Goal: Task Accomplishment & Management: Use online tool/utility

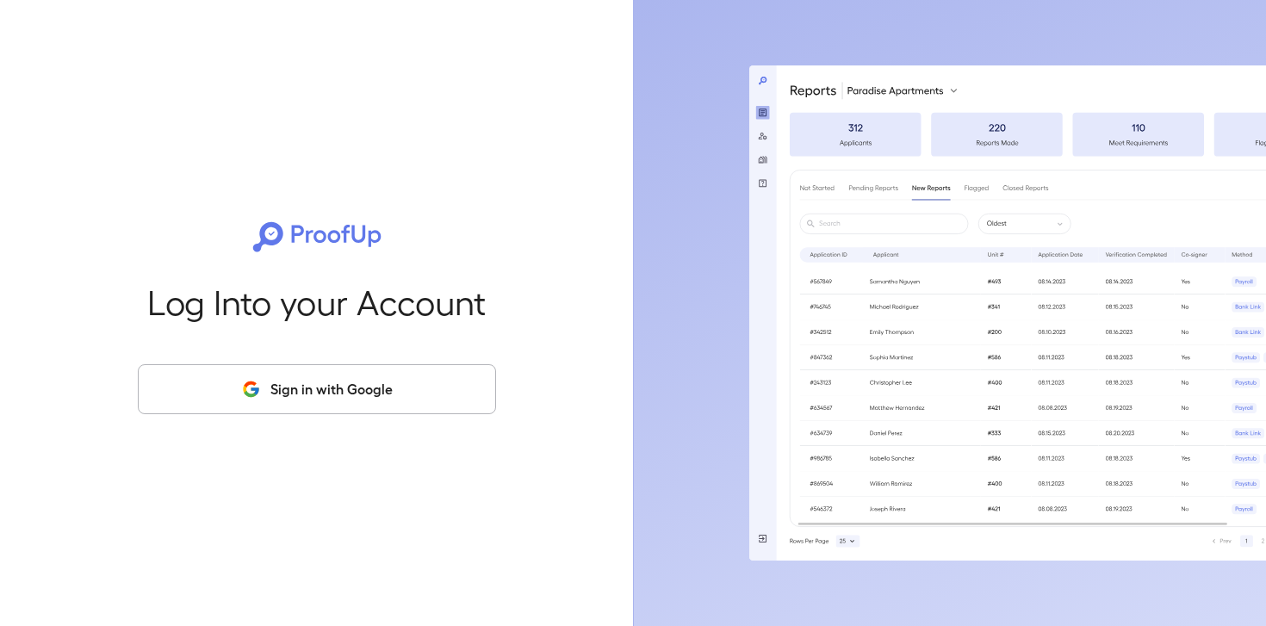
drag, startPoint x: 368, startPoint y: 386, endPoint x: 362, endPoint y: 319, distance: 66.6
click at [368, 391] on button "Sign in with Google" at bounding box center [317, 389] width 358 height 50
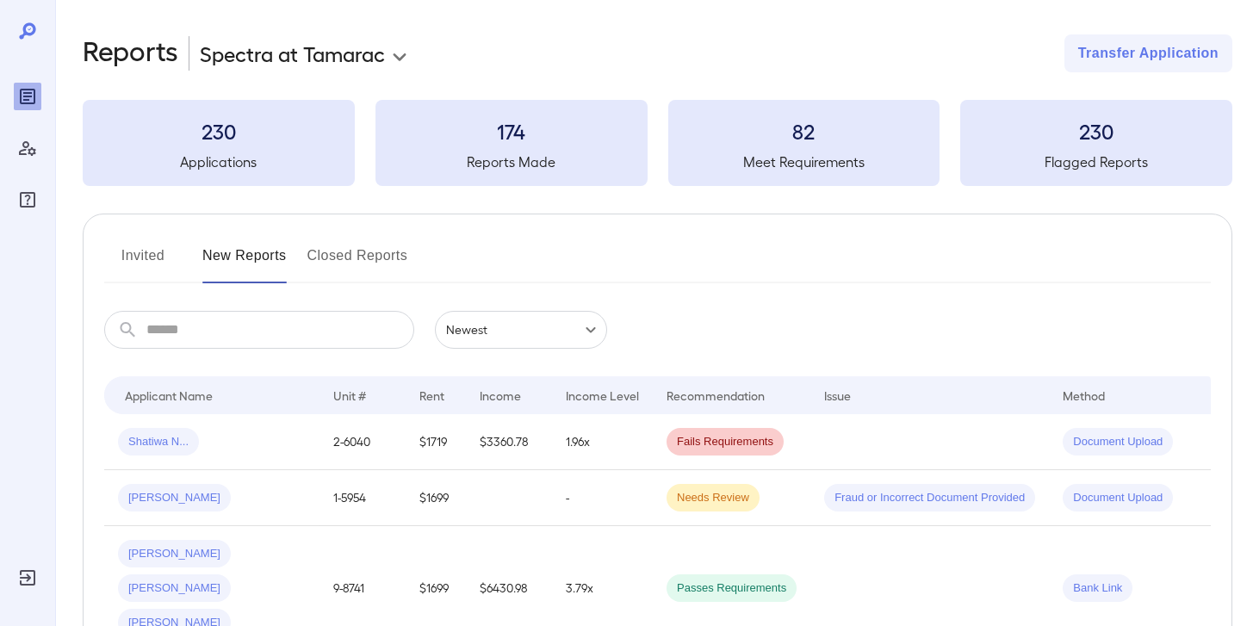
click at [147, 261] on button "Invited" at bounding box center [142, 262] width 77 height 41
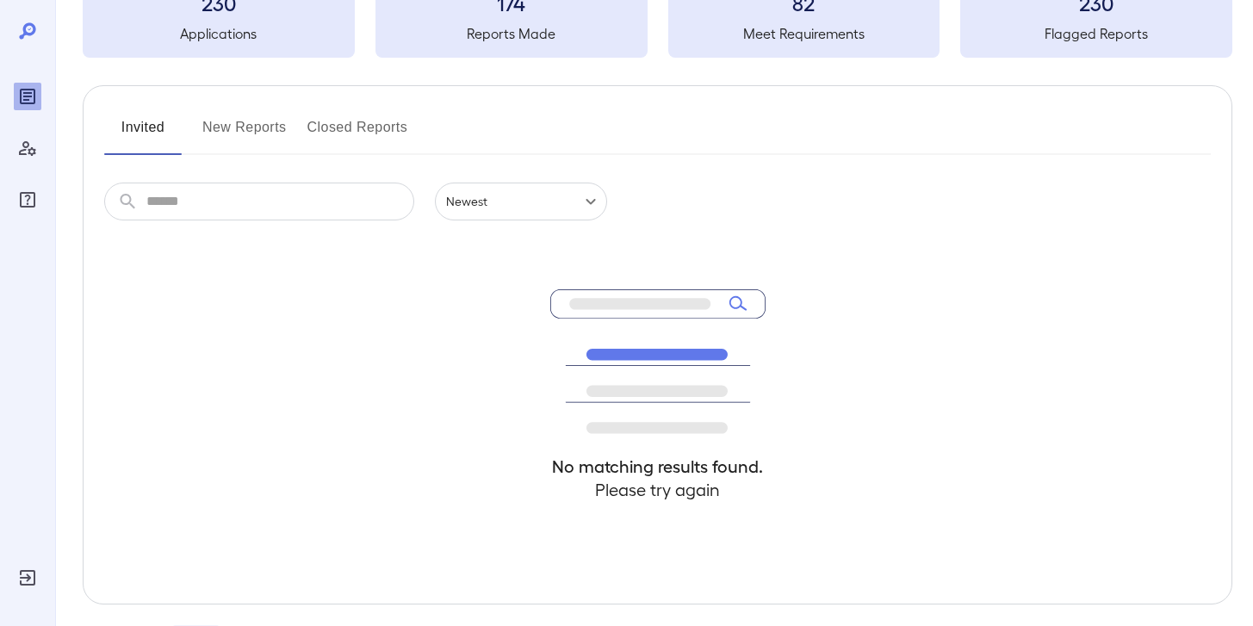
scroll to position [196, 0]
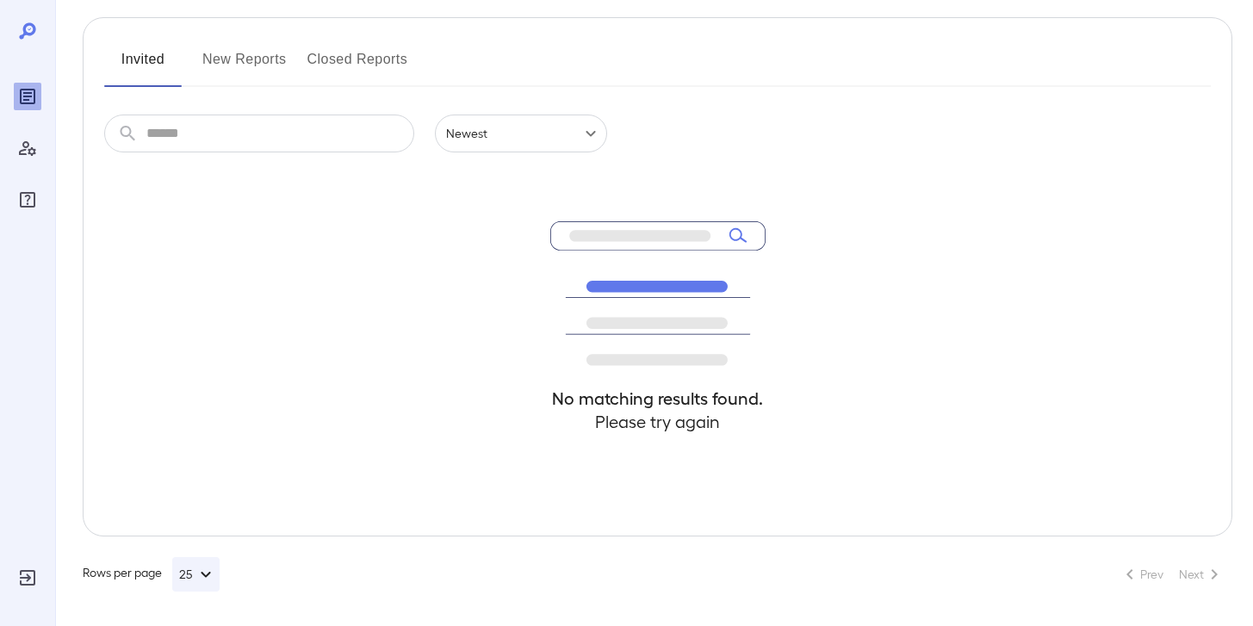
drag, startPoint x: 249, startPoint y: 65, endPoint x: 224, endPoint y: 73, distance: 26.1
click at [248, 65] on button "New Reports" at bounding box center [244, 66] width 84 height 41
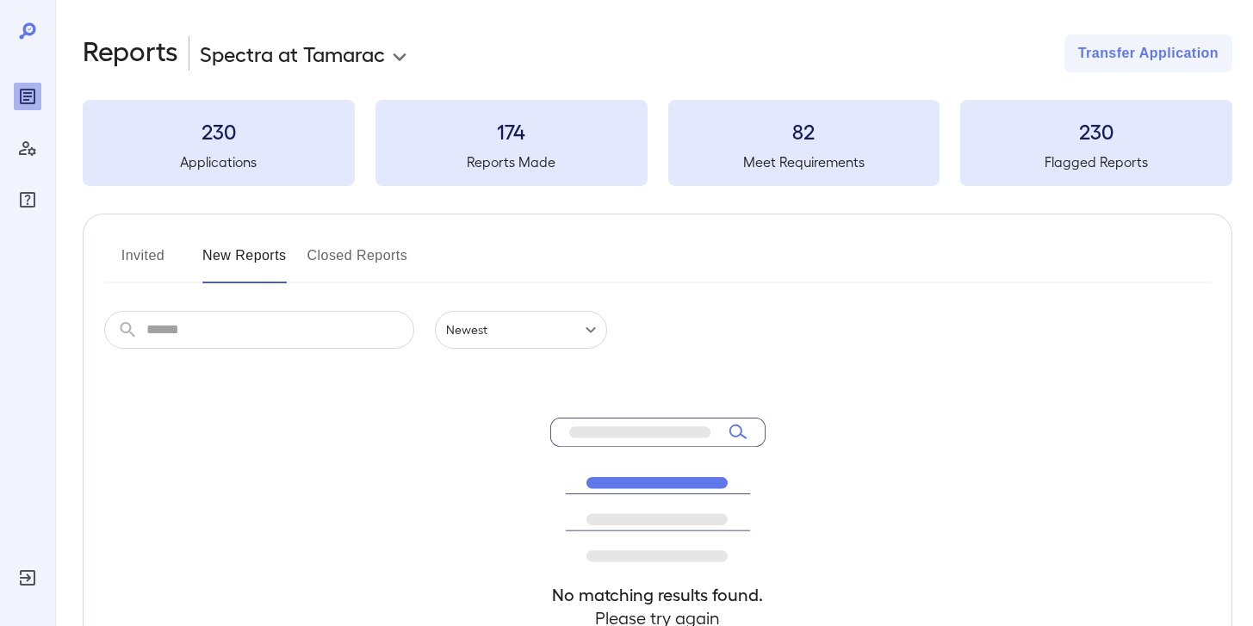
click at [144, 261] on button "Invited" at bounding box center [142, 262] width 77 height 41
click at [256, 253] on button "New Reports" at bounding box center [244, 262] width 84 height 41
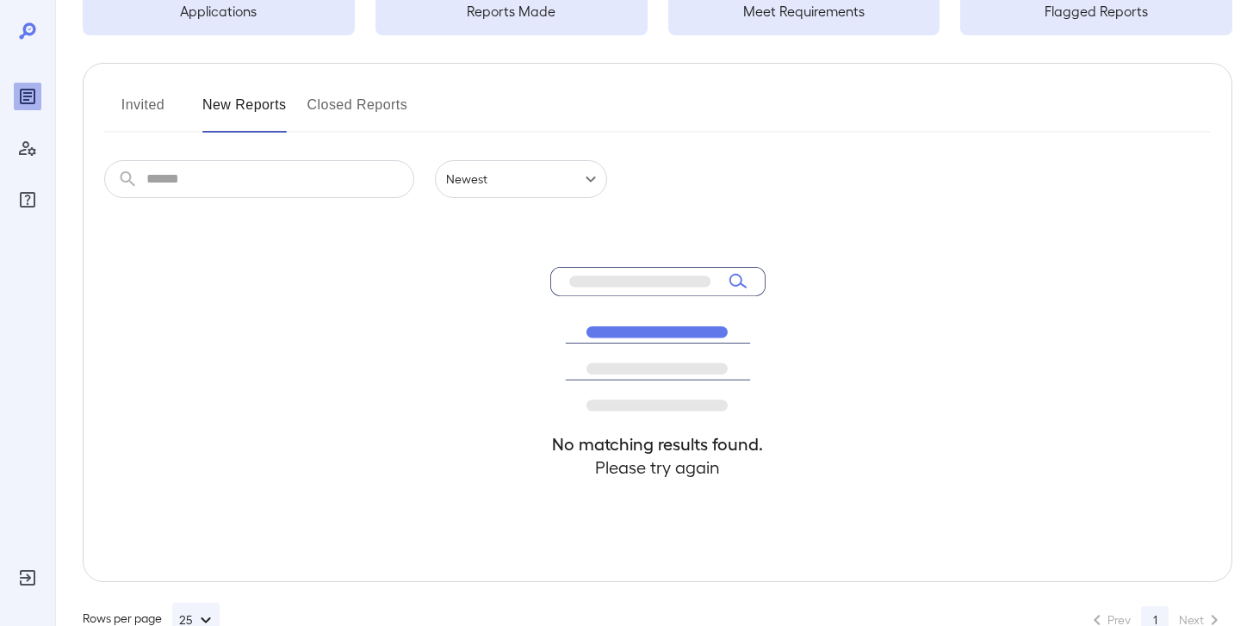
scroll to position [196, 0]
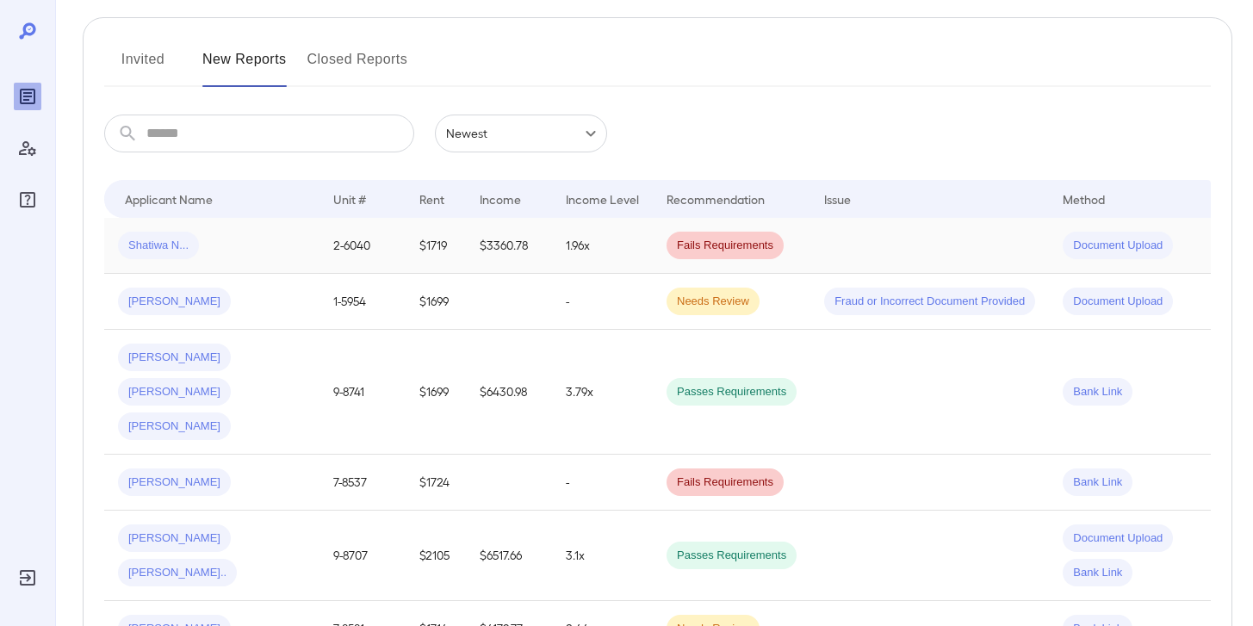
click at [232, 251] on div "Shatiwa N..." at bounding box center [212, 246] width 188 height 28
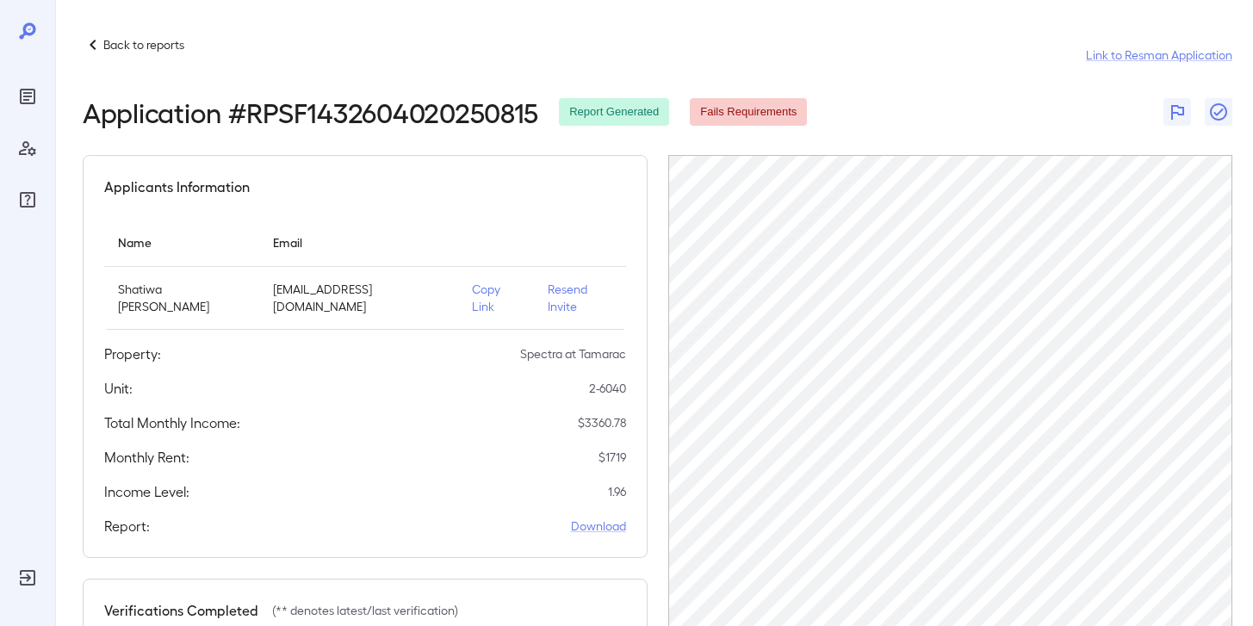
click at [490, 291] on p "Copy Link" at bounding box center [496, 298] width 48 height 34
click at [597, 517] on link "Download" at bounding box center [598, 525] width 55 height 17
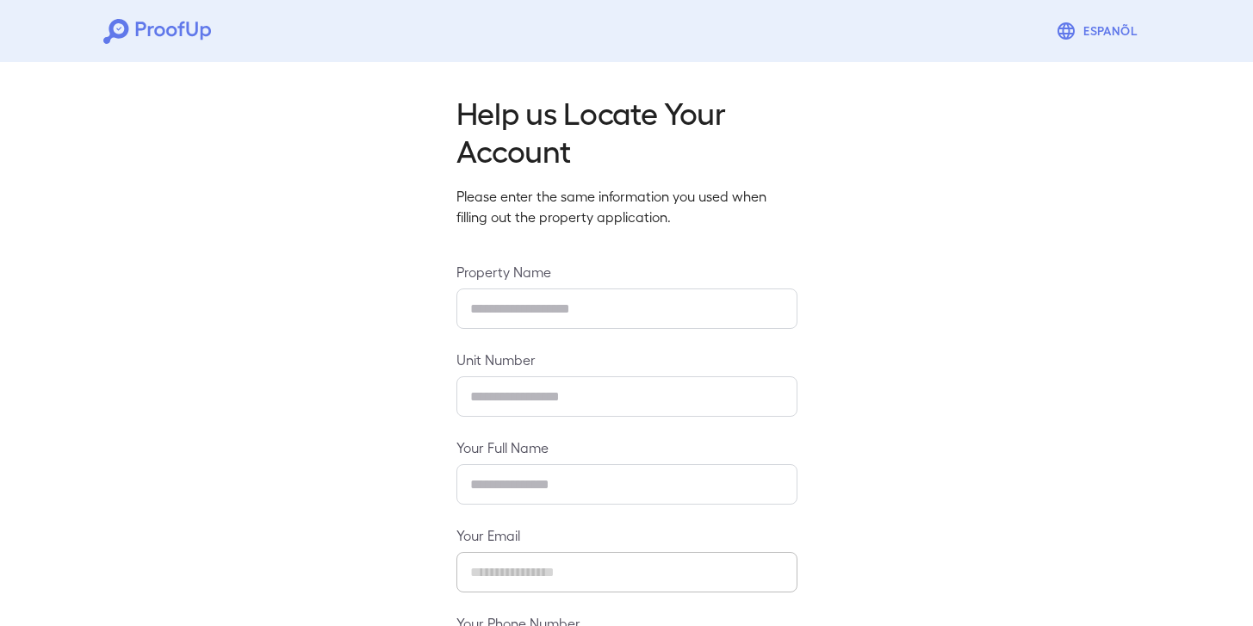
click at [917, 307] on div "Help us Locate Your Account Please enter the same information you used when fil…" at bounding box center [626, 417] width 1253 height 725
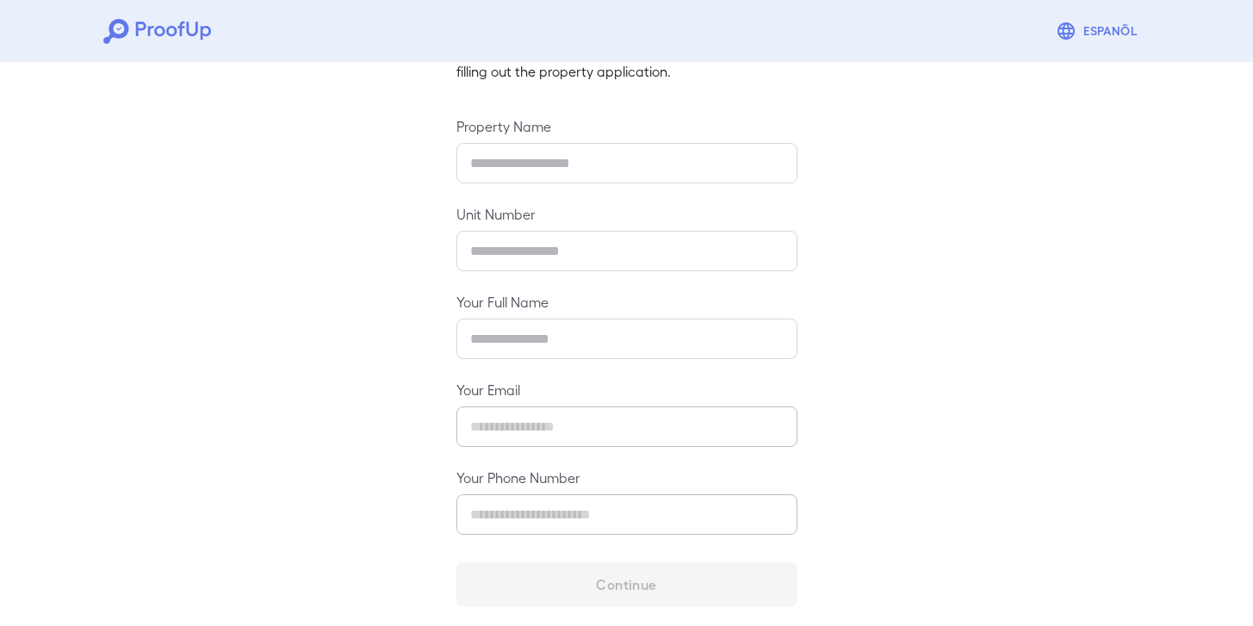
scroll to position [154, 0]
